Goal: Information Seeking & Learning: Learn about a topic

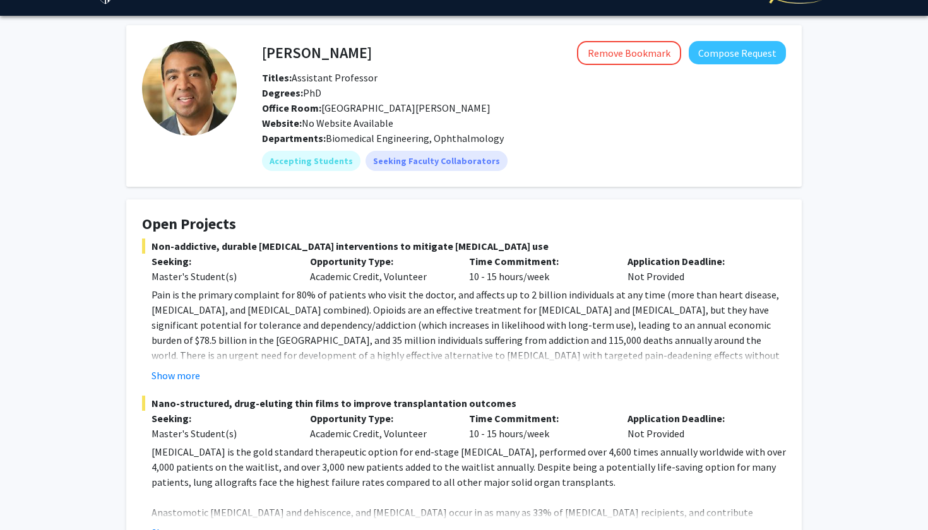
scroll to position [37, 0]
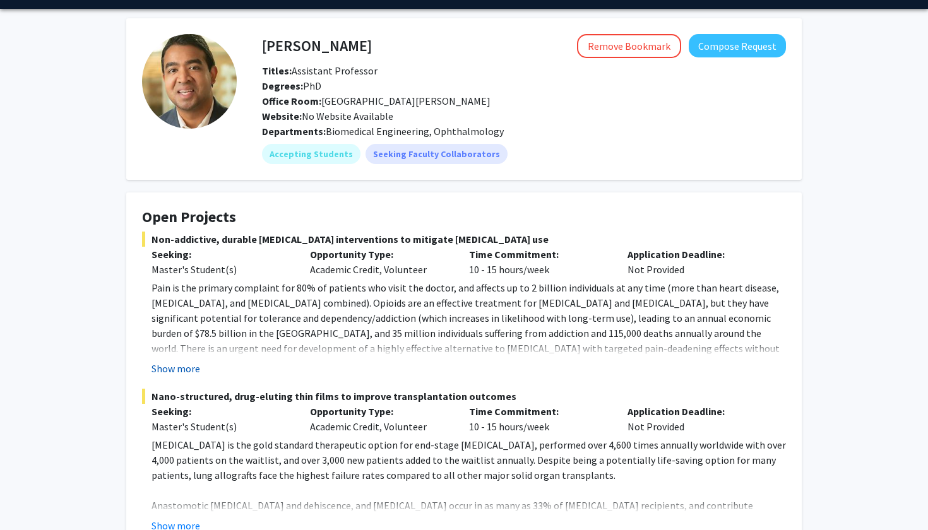
click at [181, 372] on button "Show more" at bounding box center [176, 368] width 49 height 15
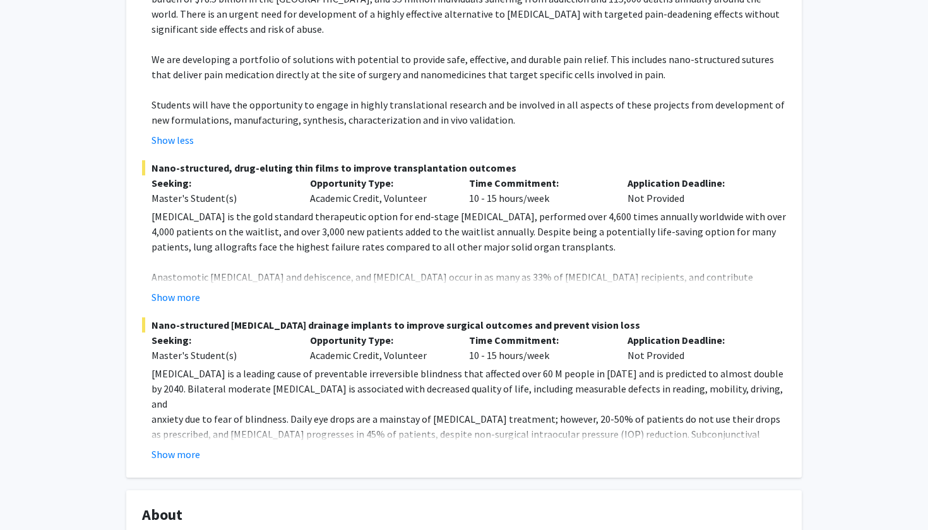
scroll to position [370, 0]
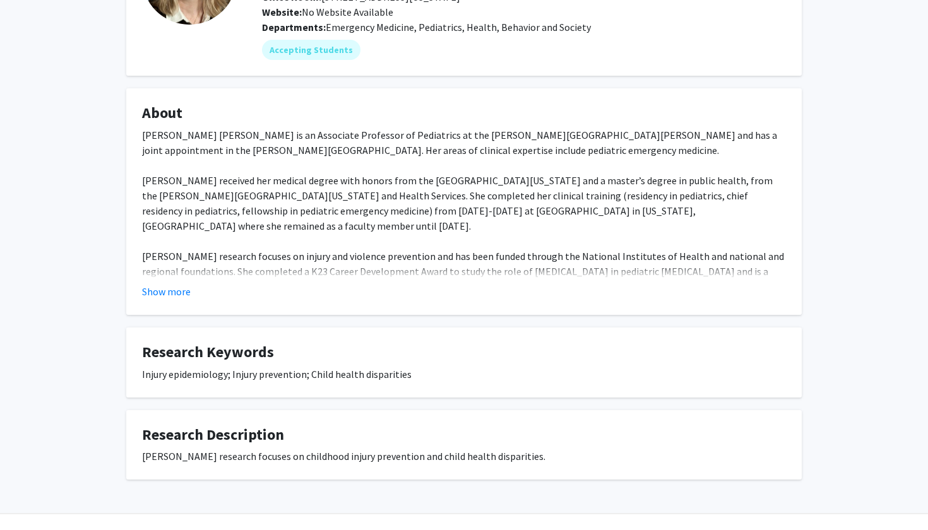
scroll to position [145, 0]
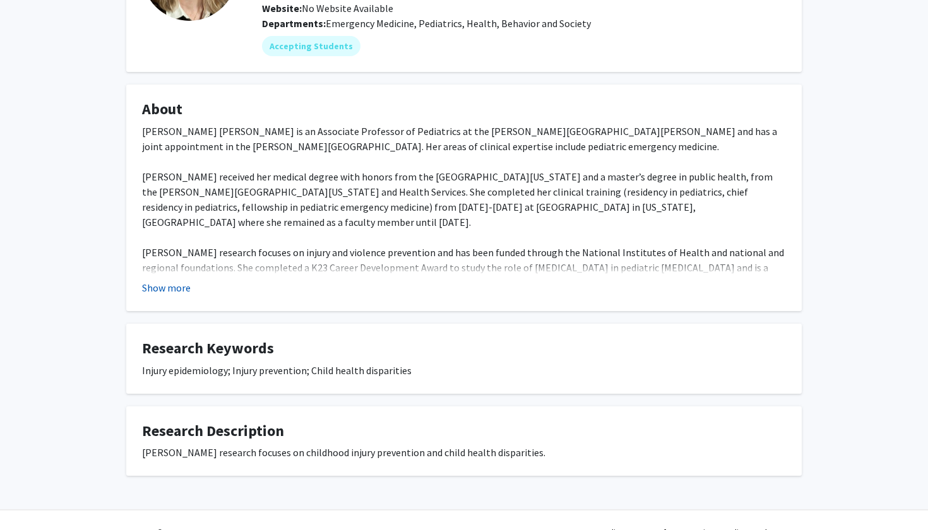
click at [170, 291] on button "Show more" at bounding box center [166, 287] width 49 height 15
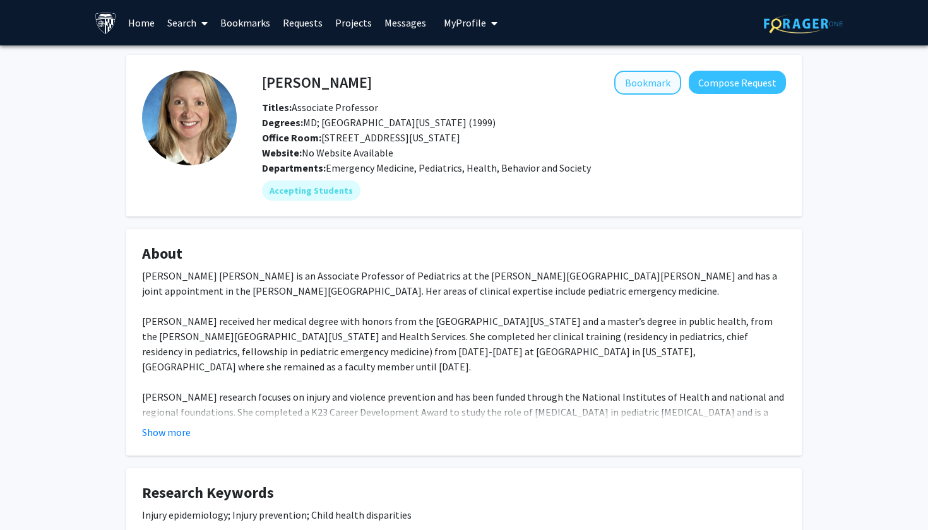
click at [664, 88] on button "Bookmark" at bounding box center [647, 83] width 67 height 24
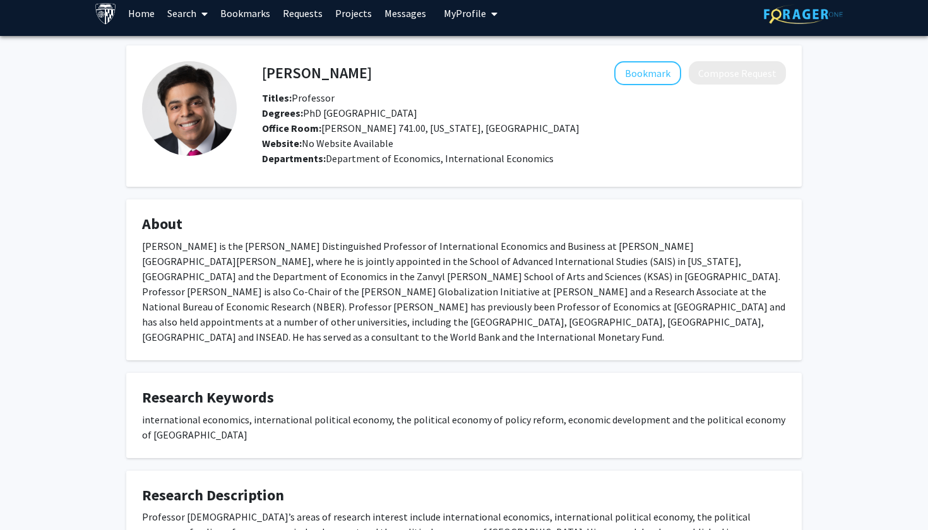
scroll to position [1, 0]
